Goal: Transaction & Acquisition: Purchase product/service

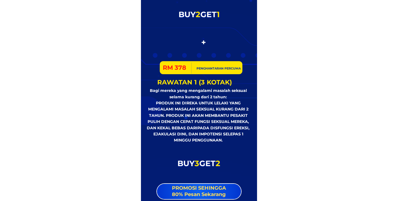
scroll to position [3919, 0]
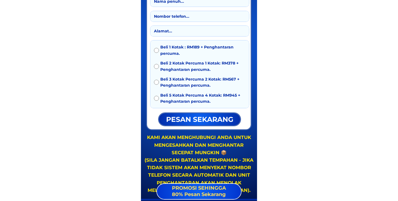
scroll to position [1060, 0]
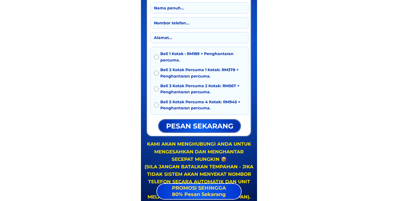
click at [180, 10] on input "text" at bounding box center [199, 7] width 94 height 10
type input "1213"
click at [181, 23] on input "tel" at bounding box center [199, 23] width 94 height 10
type input "131231"
click at [173, 36] on input "text" at bounding box center [199, 37] width 94 height 10
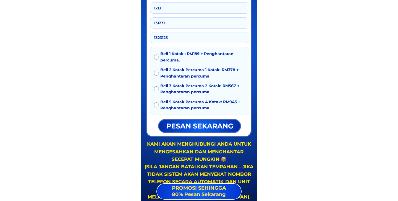
type input "1323123"
click at [158, 72] on input "radio" at bounding box center [156, 72] width 5 height 5
radio input "true"
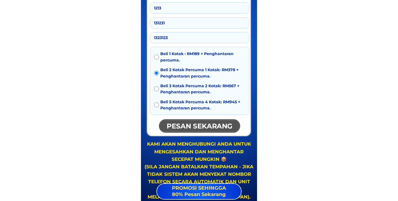
click at [181, 125] on p "pesan sekarang" at bounding box center [199, 126] width 81 height 12
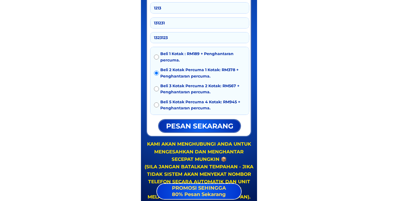
drag, startPoint x: 173, startPoint y: 25, endPoint x: 149, endPoint y: 25, distance: 24.0
click at [149, 25] on div "Beli 1 Kotak : RM189 + Penghantaran percuma. Beli 2 Kotak Percuma 1 Kotak: RM37…" at bounding box center [198, 53] width 105 height 165
drag, startPoint x: 171, startPoint y: 23, endPoint x: 143, endPoint y: 23, distance: 27.9
click at [143, 23] on div "Mua 1 hộp: 219 RM Mua 2 hộp tặng 1 hộp: 438 RM Mua 3 hộp tặng 2 hộp: 657 RM Mua…" at bounding box center [199, 51] width 116 height 312
type input "012344123"
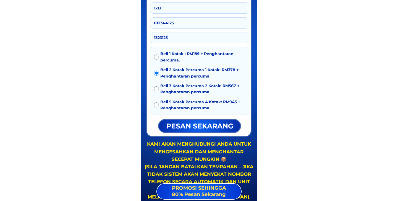
click at [157, 56] on input "radio" at bounding box center [156, 56] width 5 height 5
radio input "true"
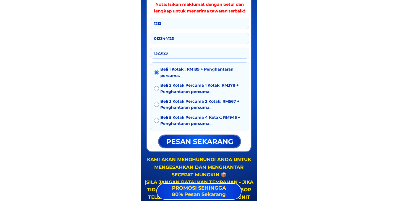
scroll to position [1042, 0]
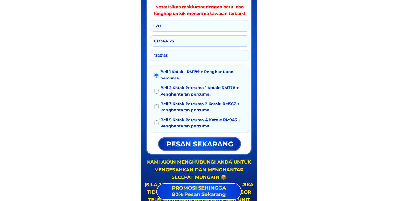
drag, startPoint x: 169, startPoint y: 27, endPoint x: 137, endPoint y: 22, distance: 32.7
type input "avs"
drag, startPoint x: 173, startPoint y: 54, endPoint x: 139, endPoint y: 55, distance: 34.8
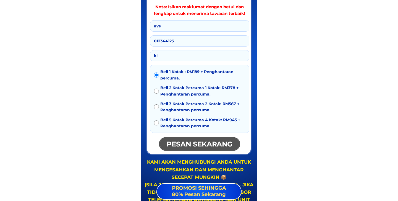
type input "kl"
click at [182, 145] on p "pesan sekarang" at bounding box center [200, 144] width 82 height 12
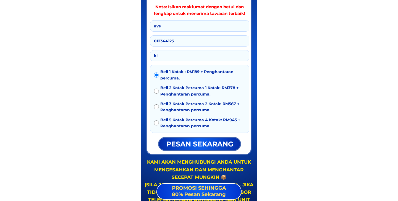
click at [161, 55] on input "kl" at bounding box center [199, 55] width 94 height 10
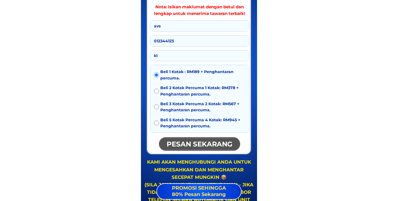
click at [188, 141] on p "pesan sekarang" at bounding box center [200, 144] width 82 height 12
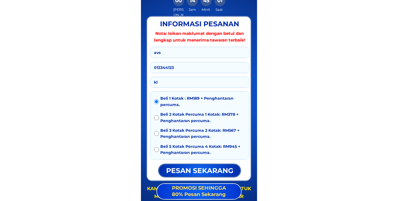
scroll to position [1013, 0]
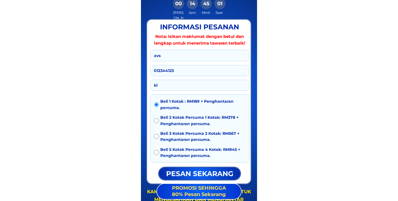
click at [193, 70] on input "012344123" at bounding box center [199, 70] width 94 height 10
paste input "126283087"
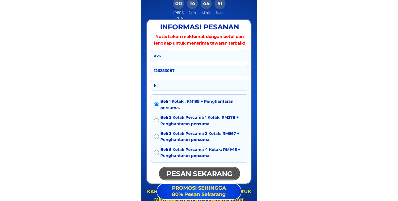
click at [195, 172] on p "pesan sekarang" at bounding box center [199, 173] width 81 height 12
click at [199, 173] on p "pesan sekarang" at bounding box center [199, 173] width 81 height 12
click at [199, 173] on p "pesan sekarang" at bounding box center [199, 173] width 83 height 12
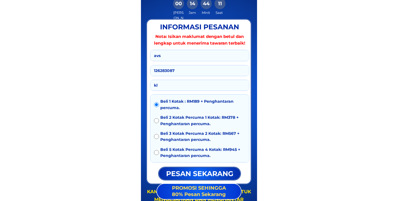
click at [154, 70] on input "126283087" at bounding box center [199, 70] width 94 height 10
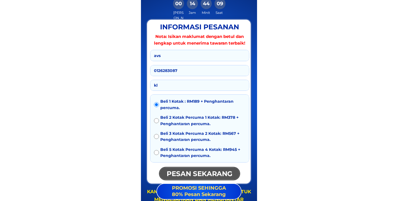
type input "0126283087"
click at [207, 170] on p "pesan sekarang" at bounding box center [199, 173] width 81 height 12
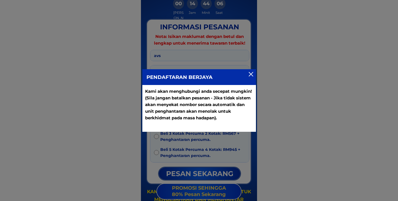
click at [249, 77] on div at bounding box center [199, 77] width 114 height 16
click at [252, 72] on div at bounding box center [251, 74] width 4 height 4
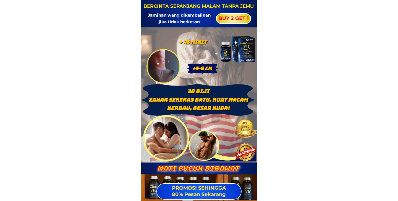
scroll to position [1013, 0]
